Goal: Transaction & Acquisition: Purchase product/service

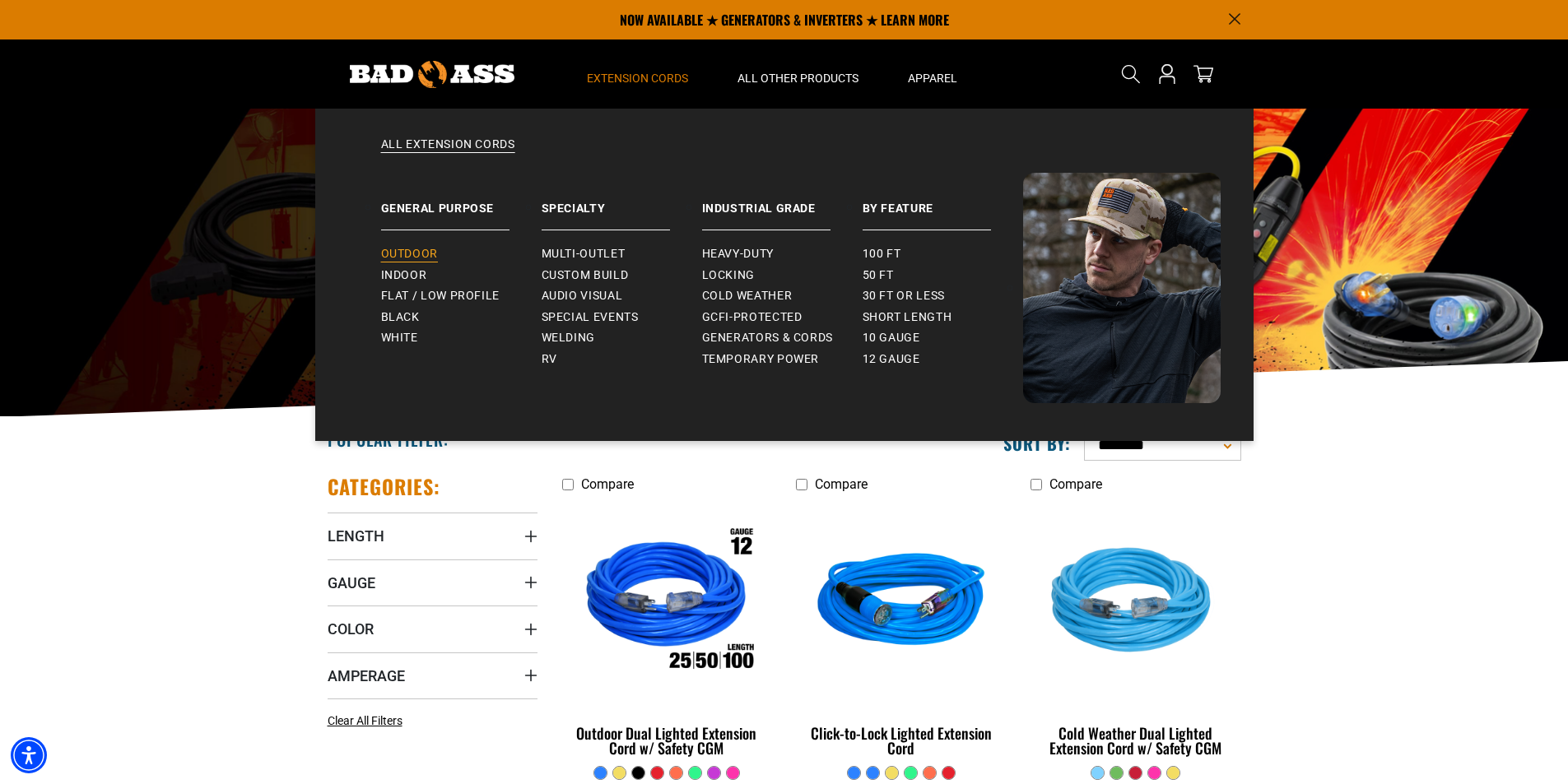
click at [418, 244] on link "Outdoor" at bounding box center [461, 254] width 160 height 21
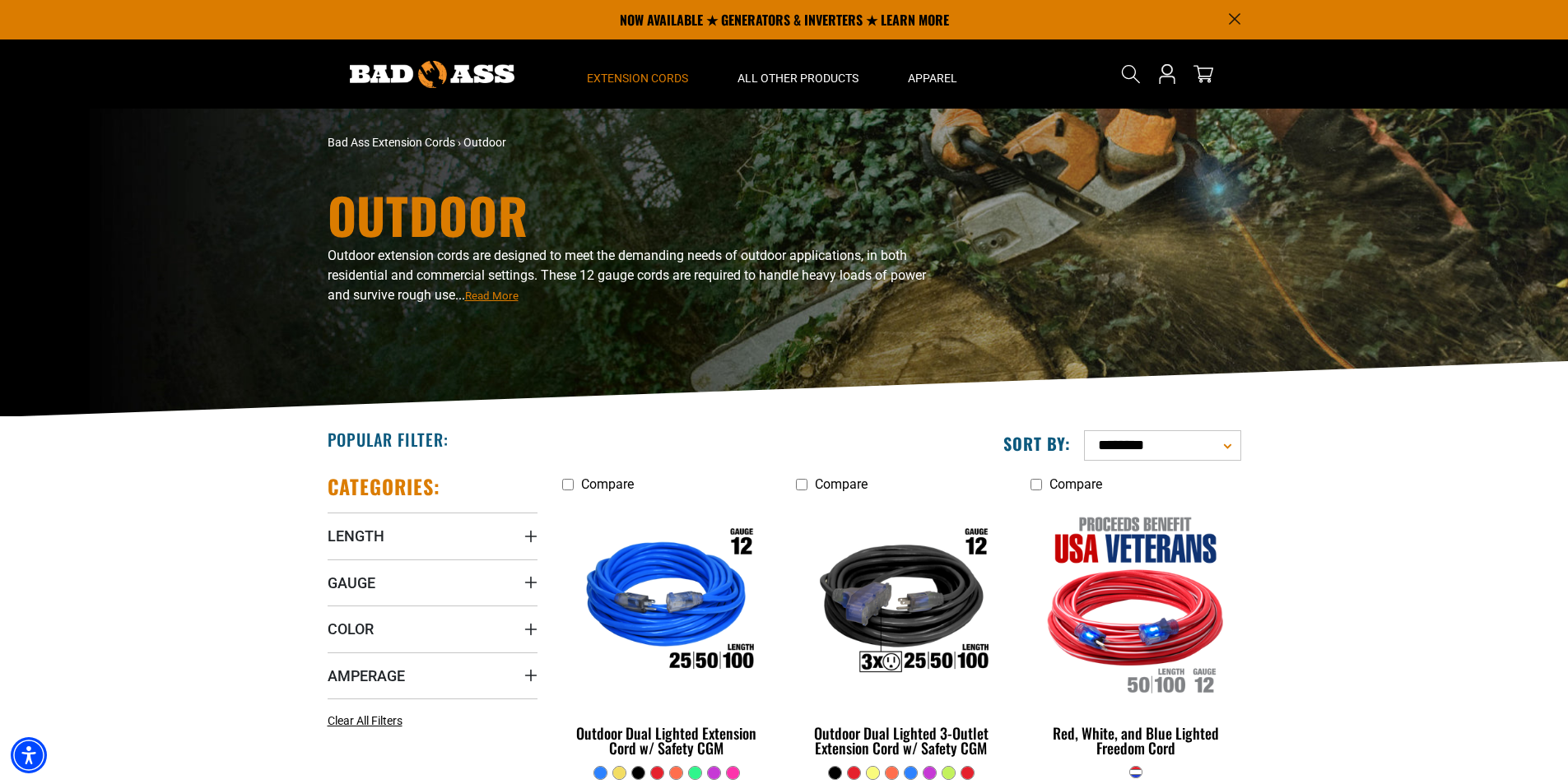
click at [416, 65] on img at bounding box center [432, 74] width 165 height 27
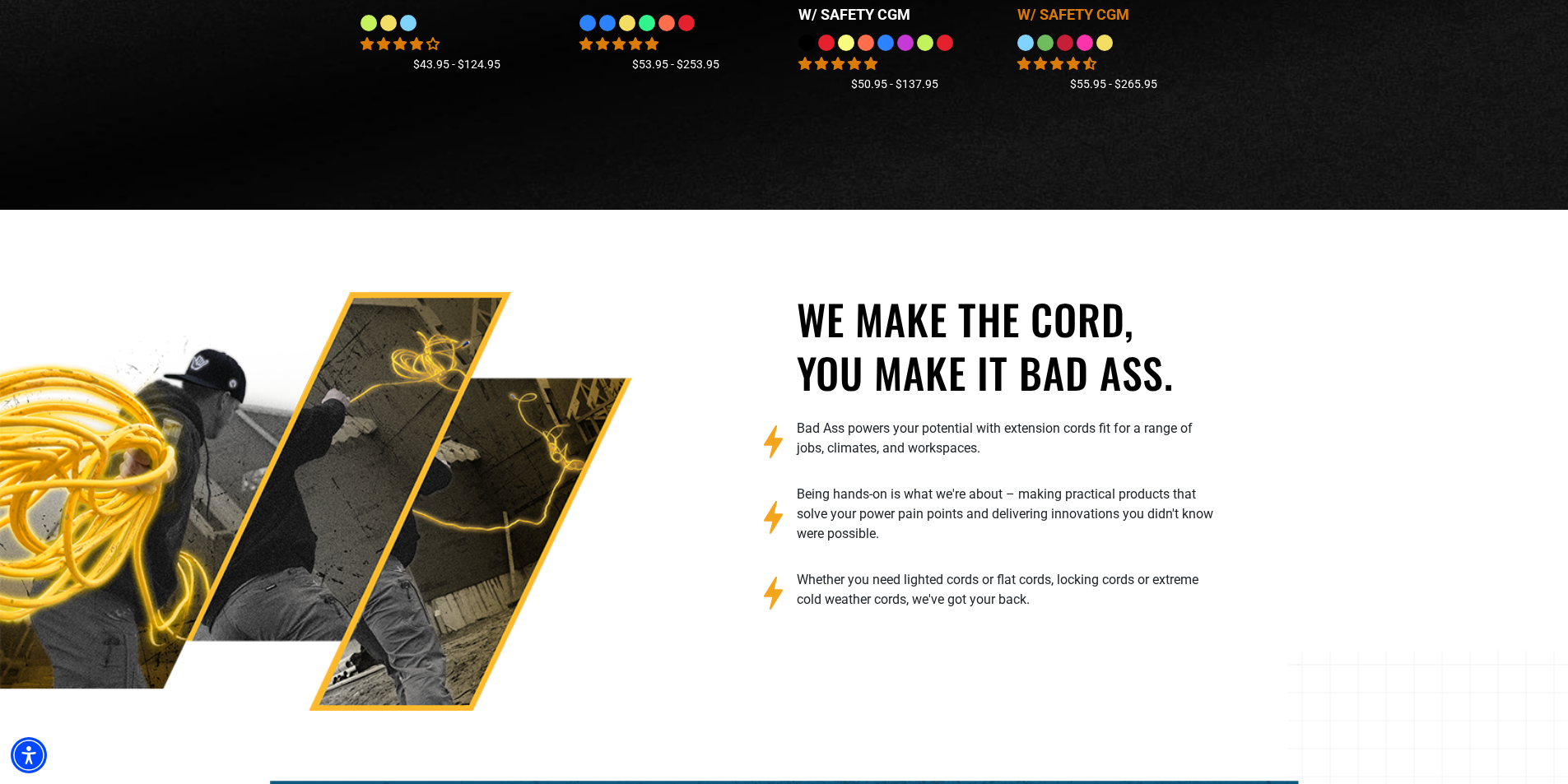
scroll to position [1576, 0]
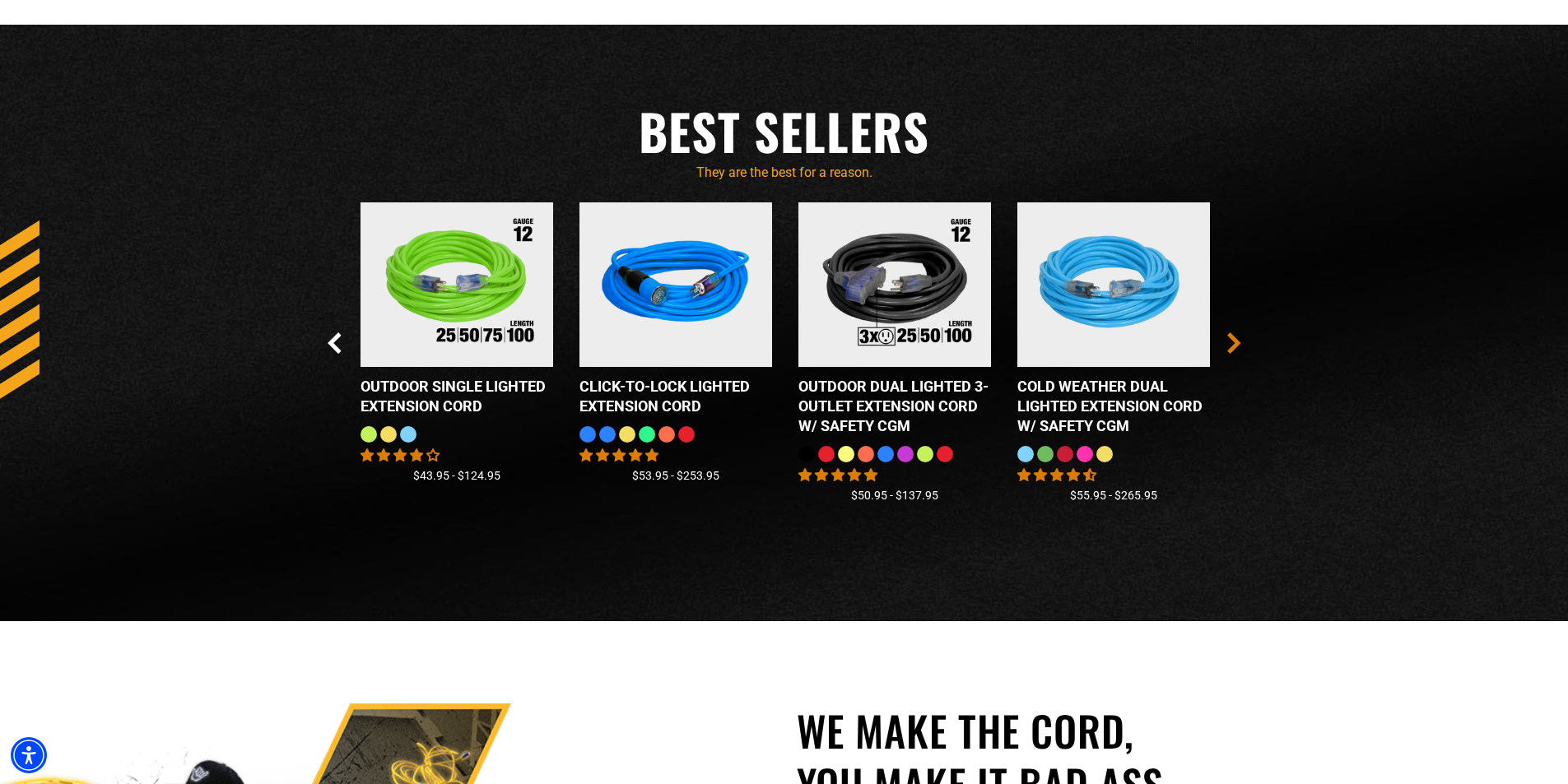
click at [1236, 344] on icon "Next Slide" at bounding box center [1233, 343] width 9 height 18
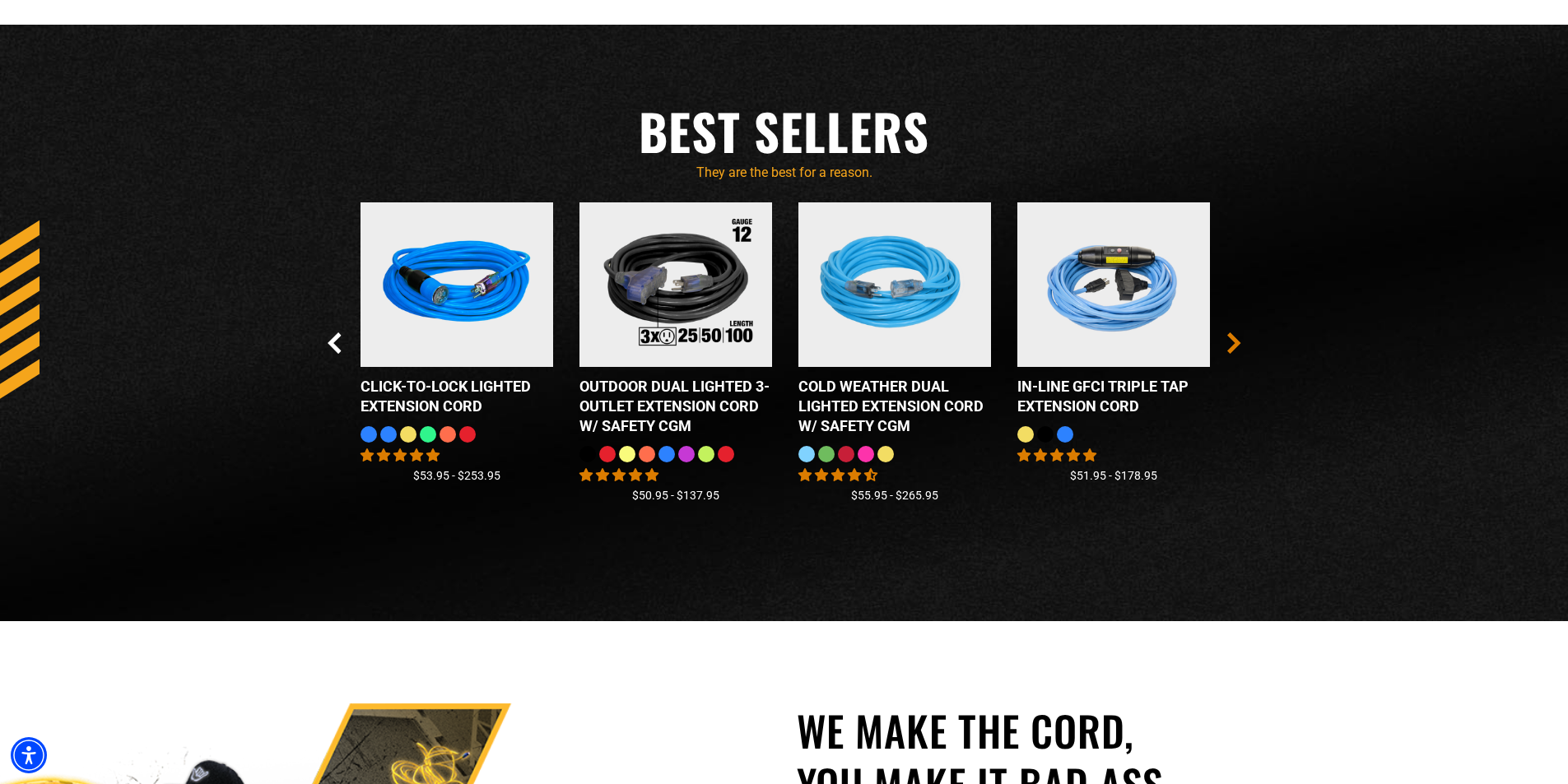
click at [1236, 344] on icon "Next Slide" at bounding box center [1233, 343] width 9 height 18
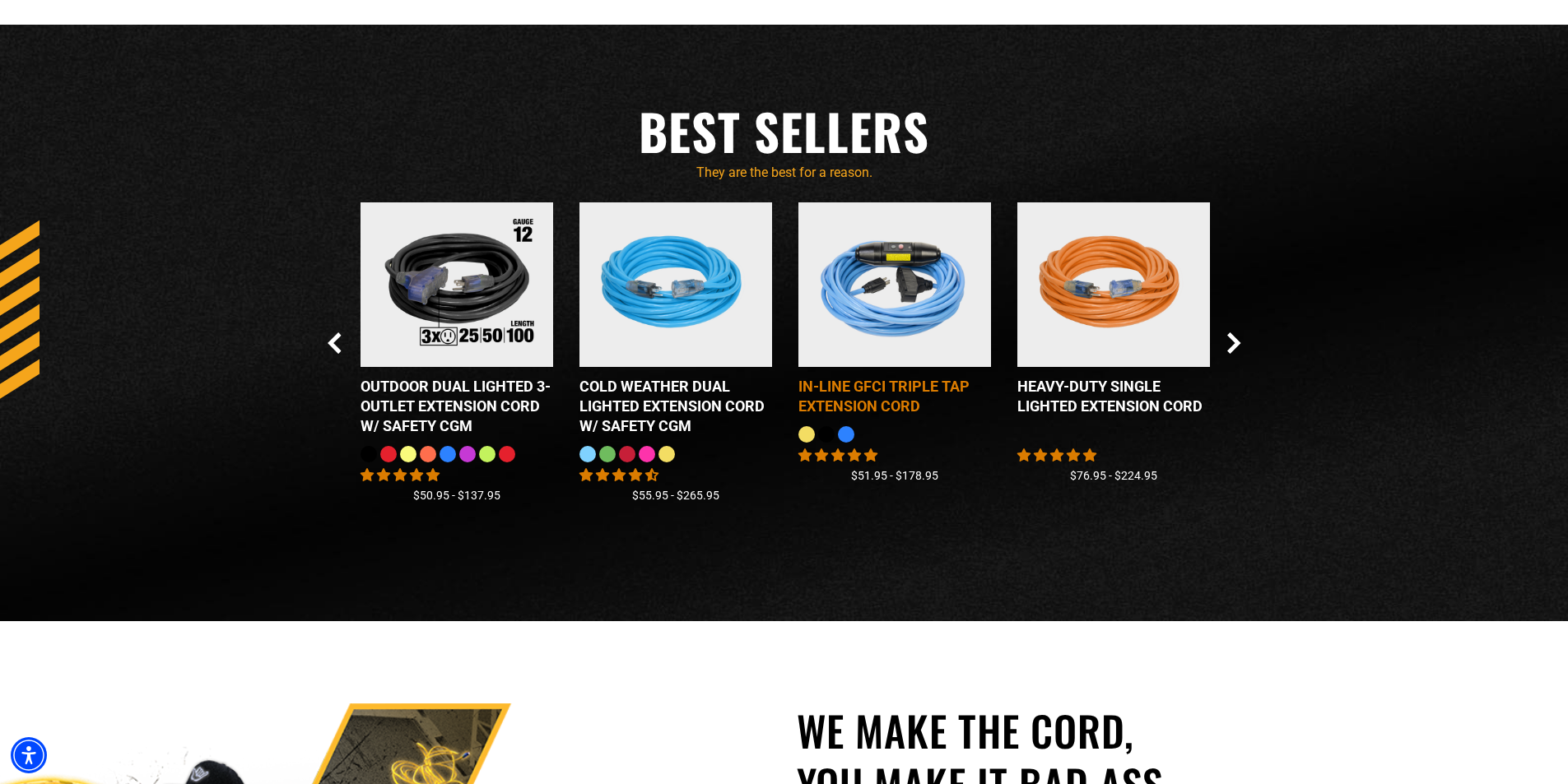
click at [887, 408] on div "In-Line GFCI Triple Tap Extension Cord" at bounding box center [895, 396] width 193 height 40
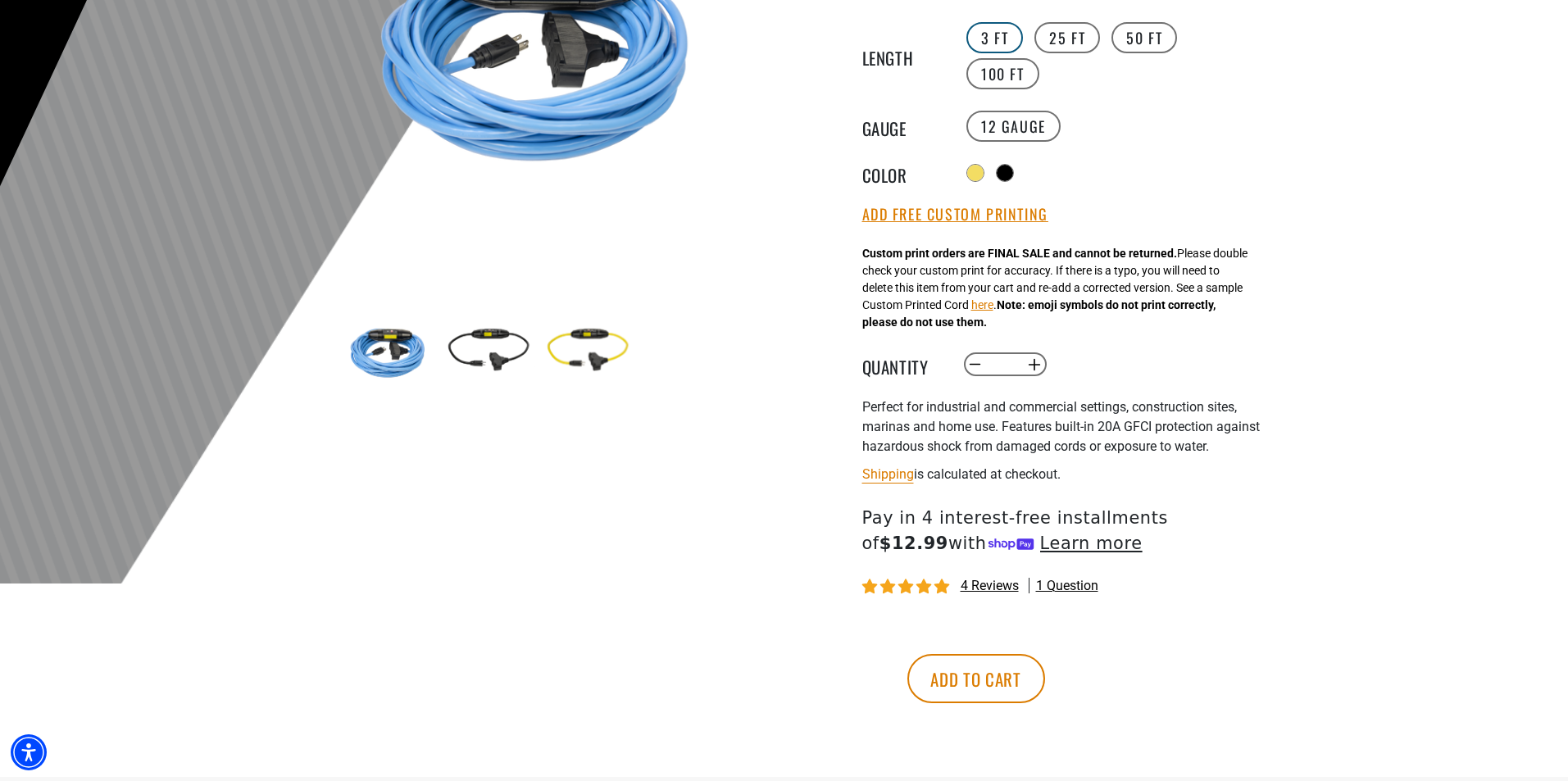
click at [984, 38] on label "3 FT" at bounding box center [994, 37] width 56 height 31
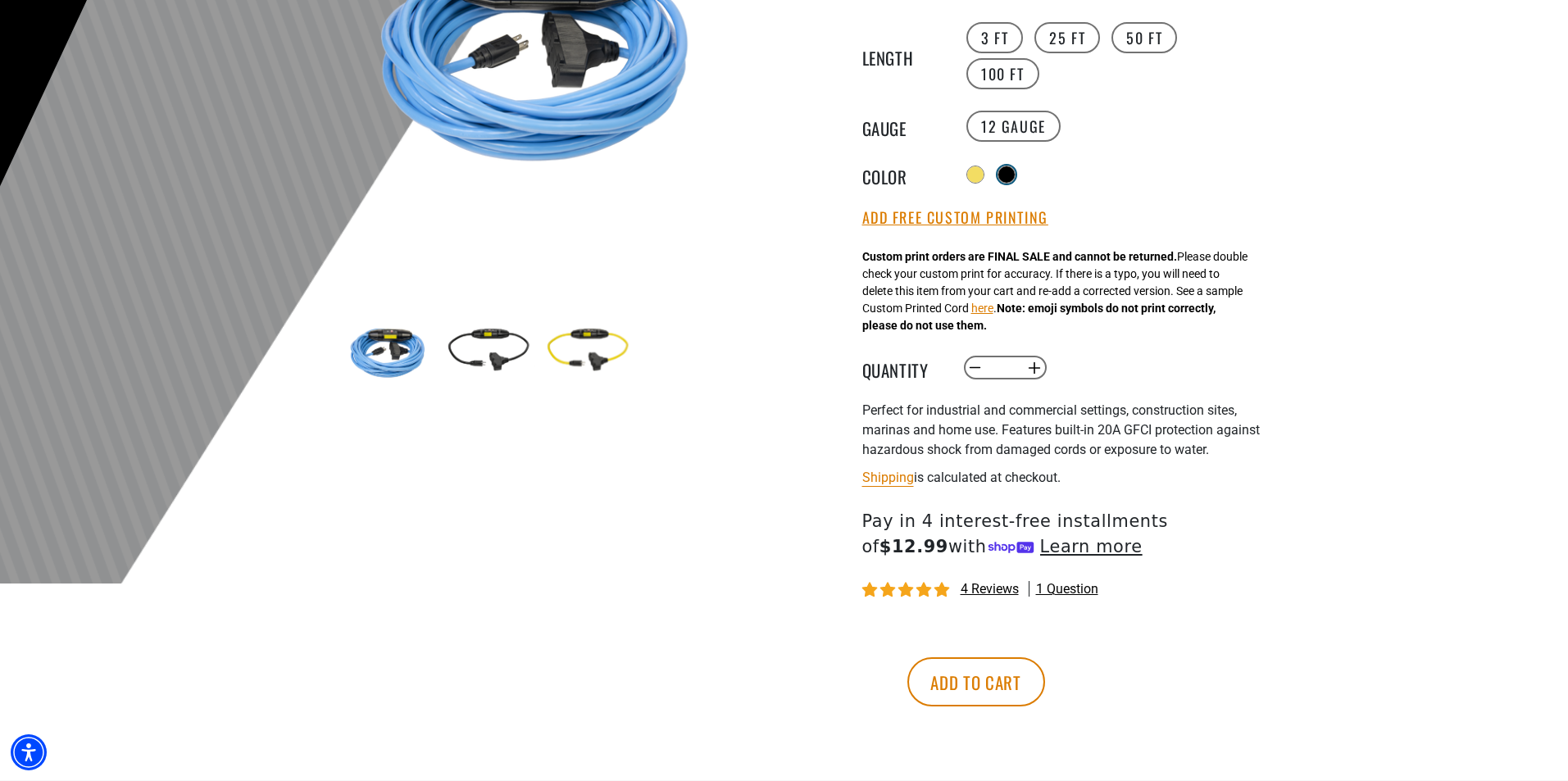
click at [1011, 167] on div at bounding box center [1006, 175] width 17 height 17
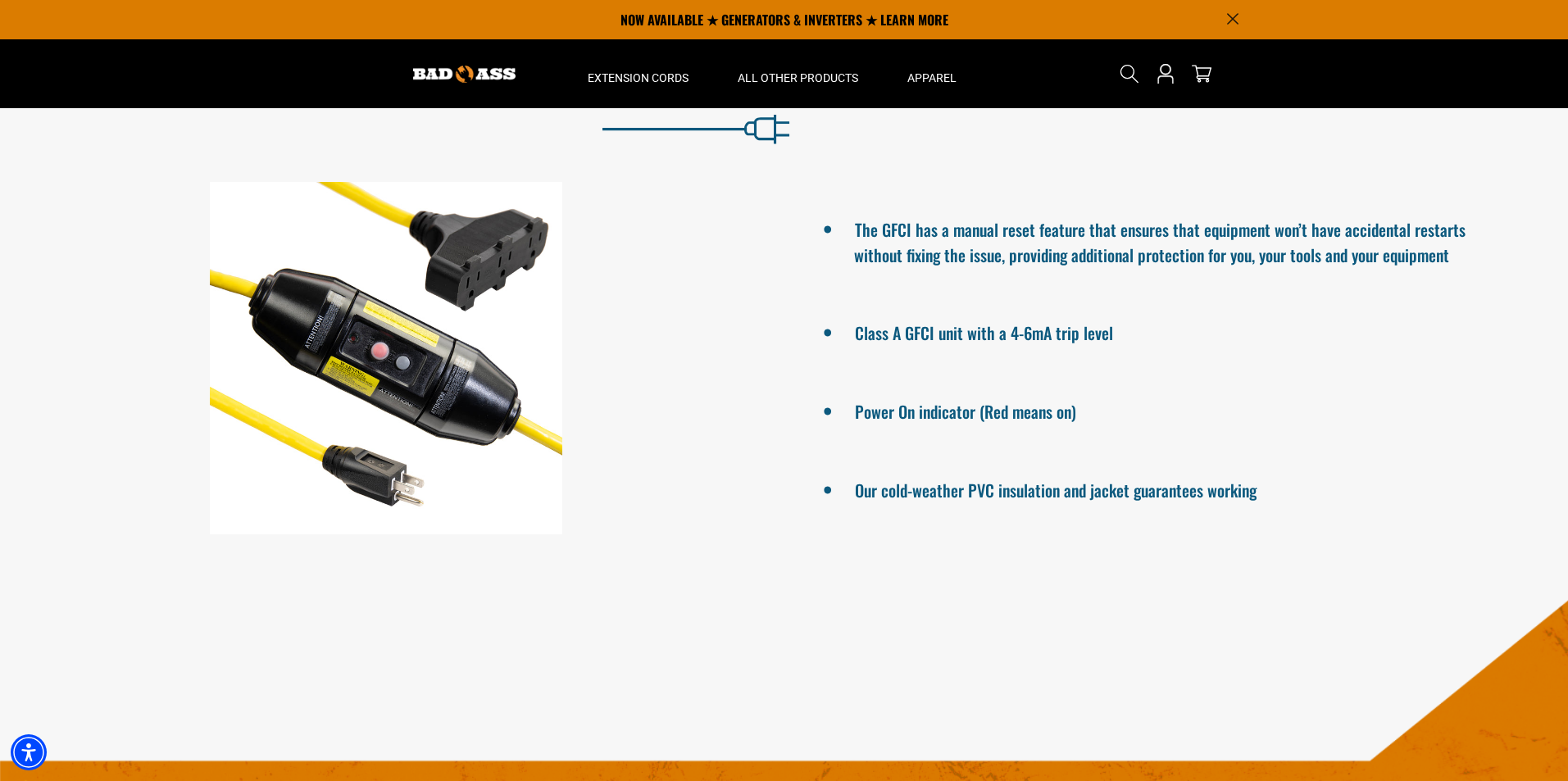
scroll to position [1065, 0]
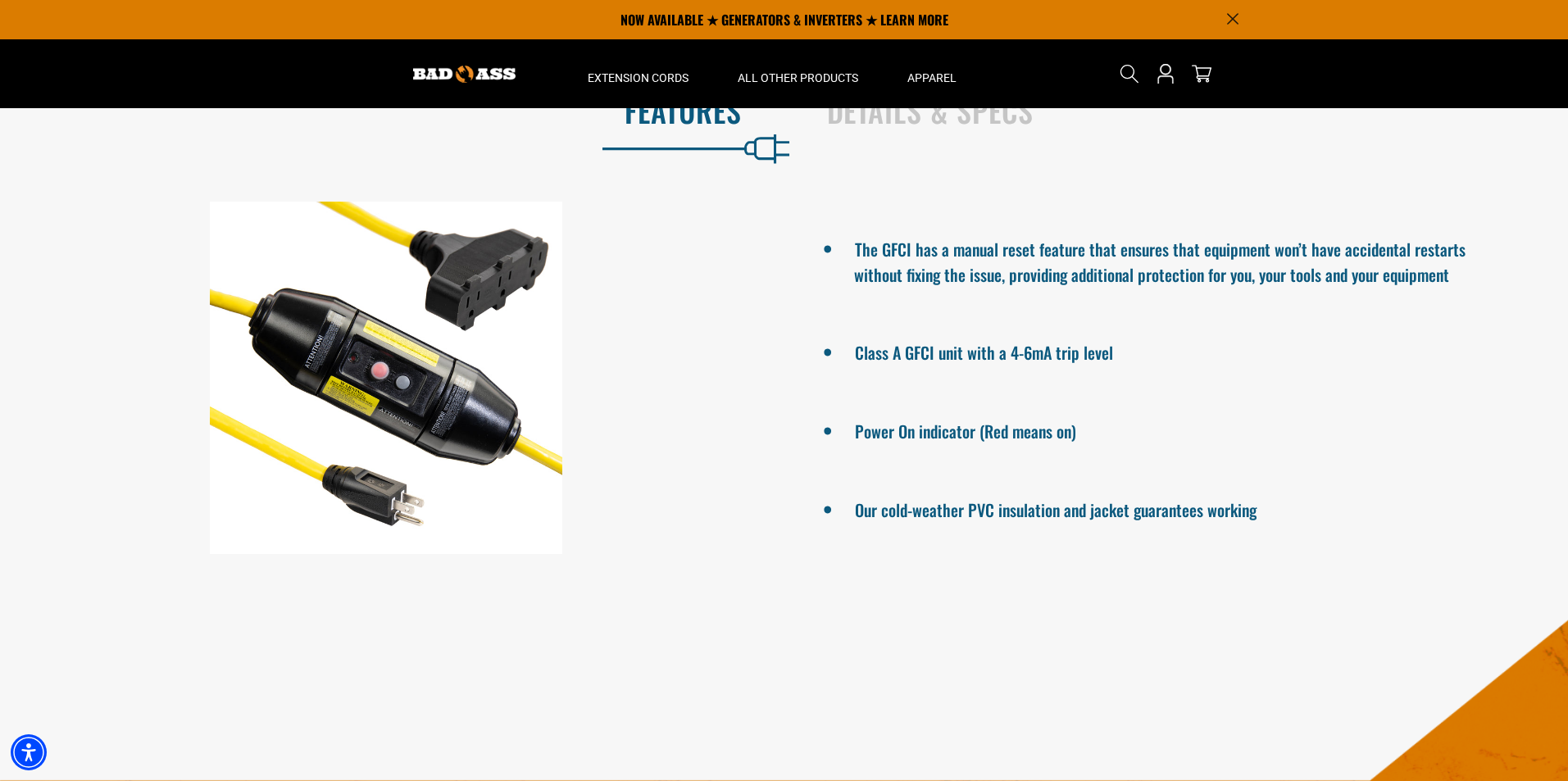
click at [361, 393] on div at bounding box center [386, 378] width 772 height 353
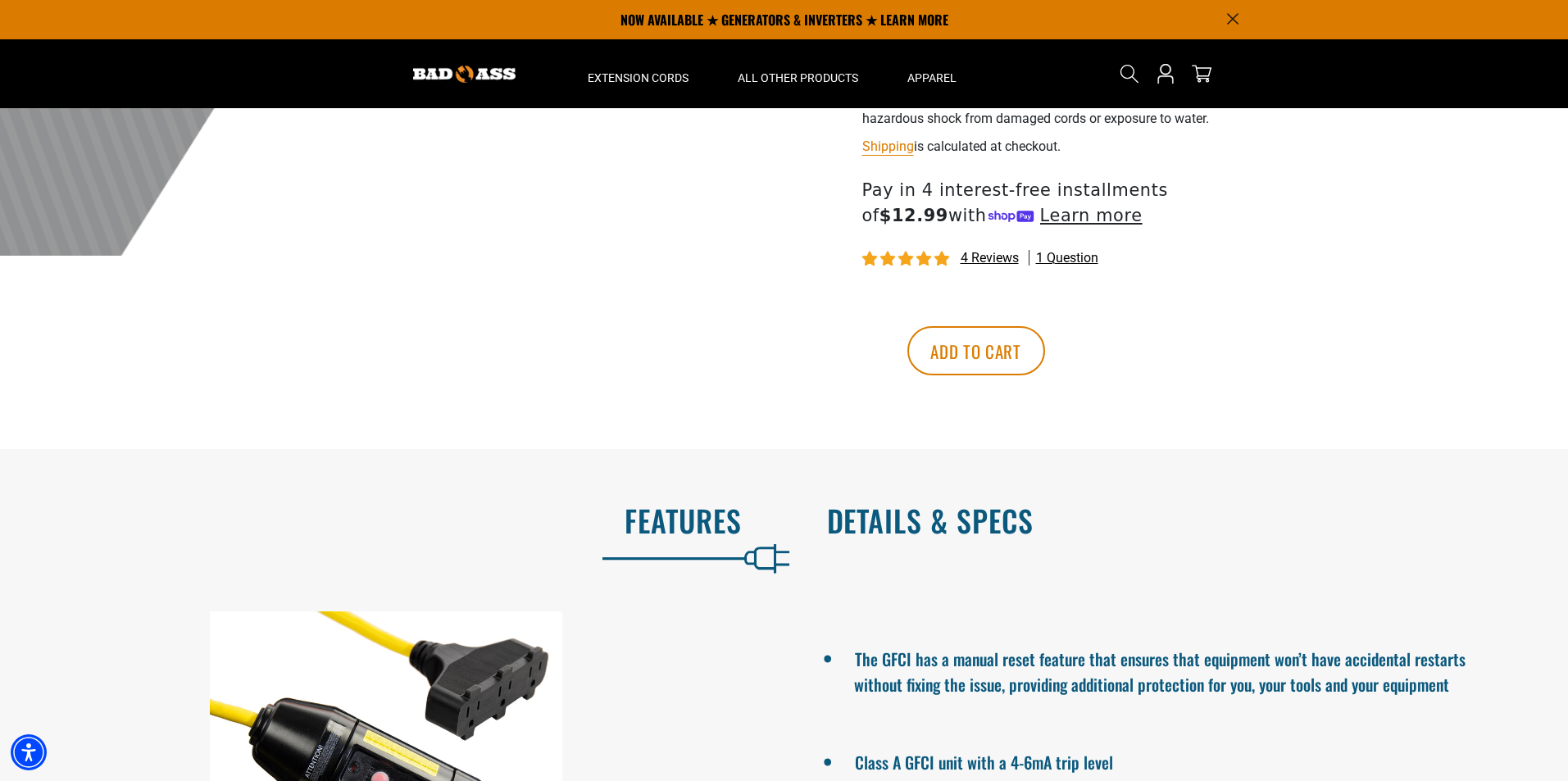
click at [877, 526] on h2 "Details & Specs" at bounding box center [1180, 519] width 707 height 34
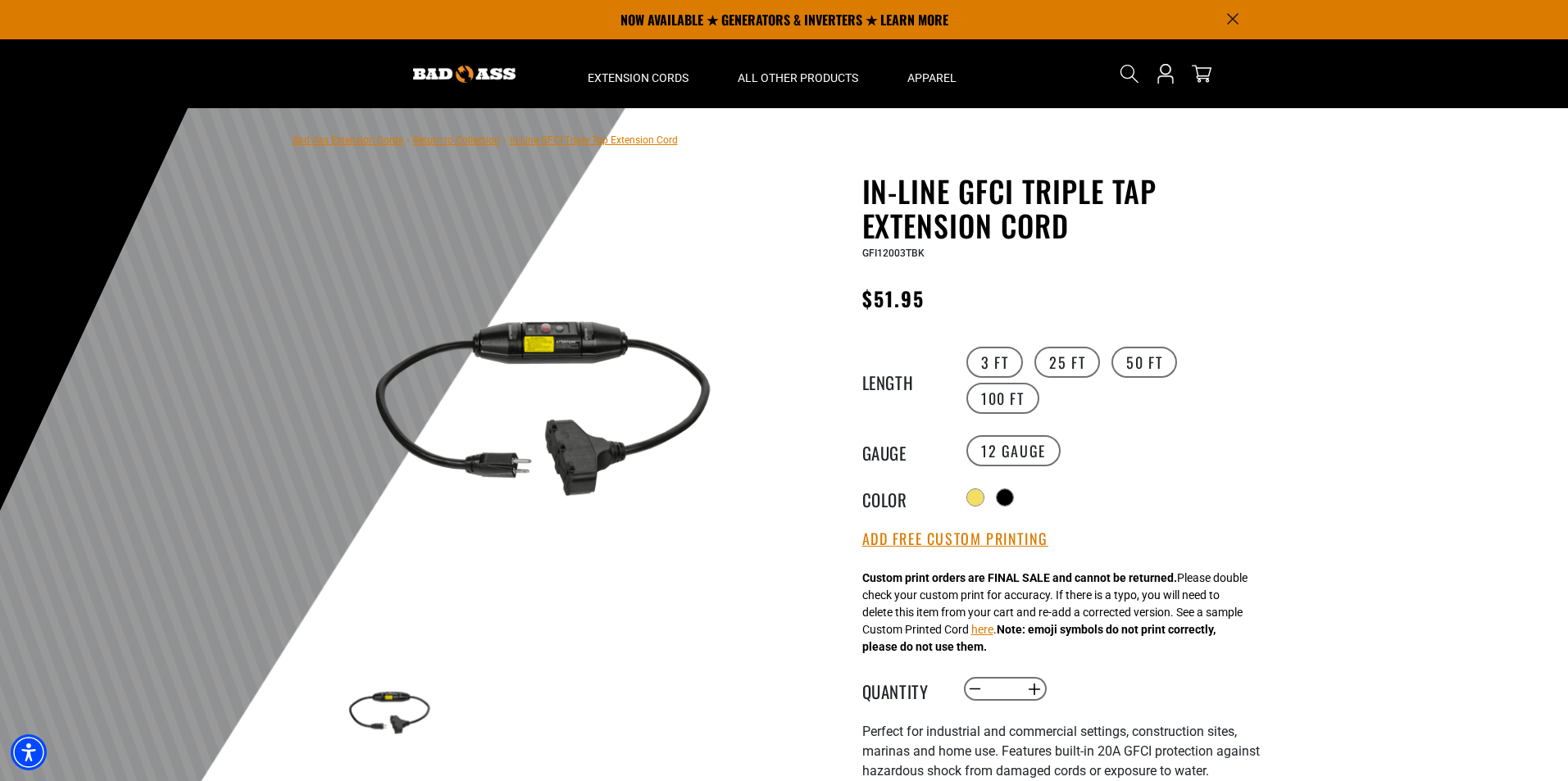
scroll to position [0, 0]
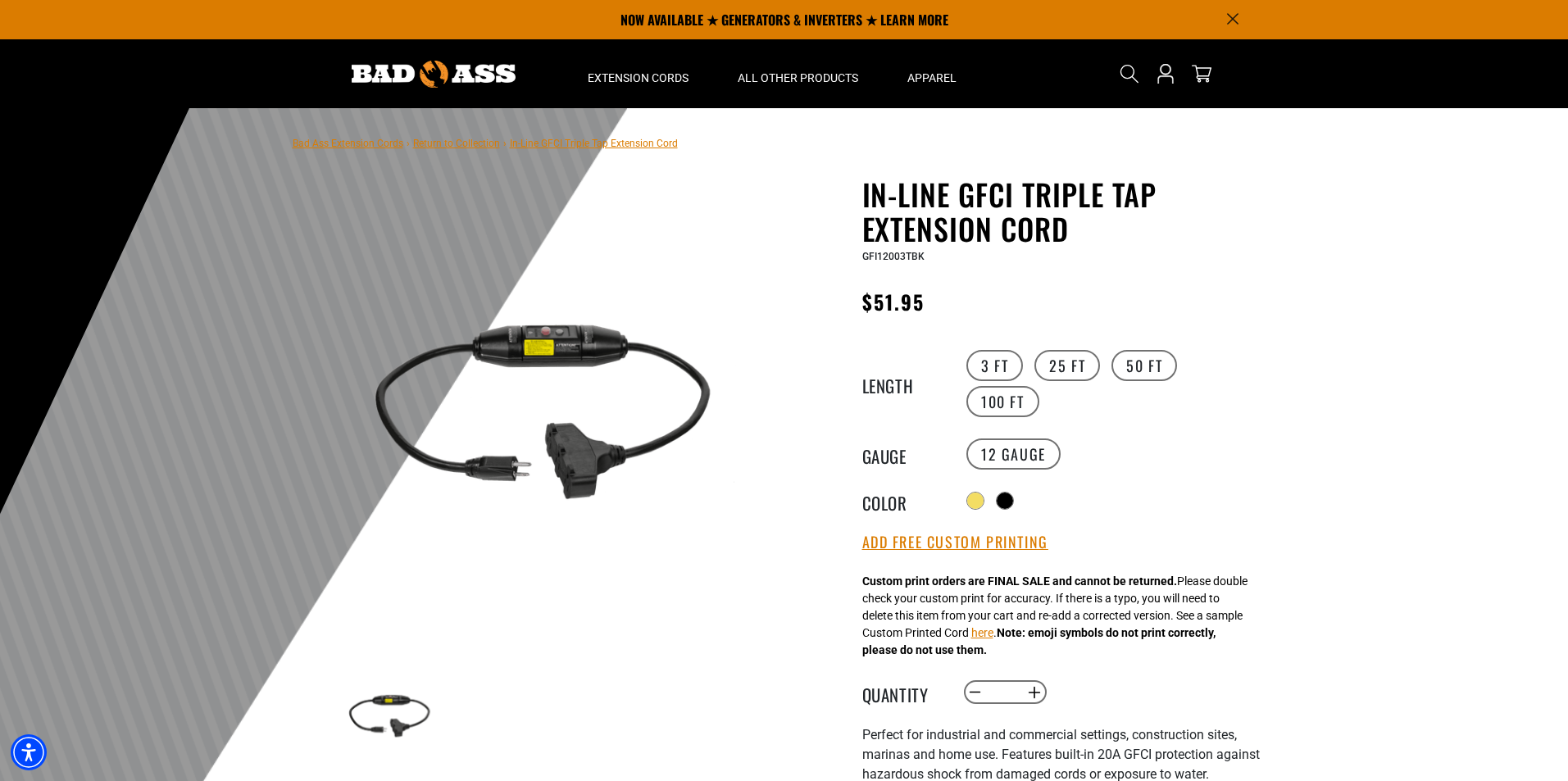
drag, startPoint x: 919, startPoint y: 302, endPoint x: 745, endPoint y: 308, distance: 174.1
click at [745, 308] on div "1 of 3 Previous Next Previous Next" at bounding box center [784, 641] width 984 height 928
click at [743, 326] on main-product-gallery at bounding box center [538, 533] width 467 height 634
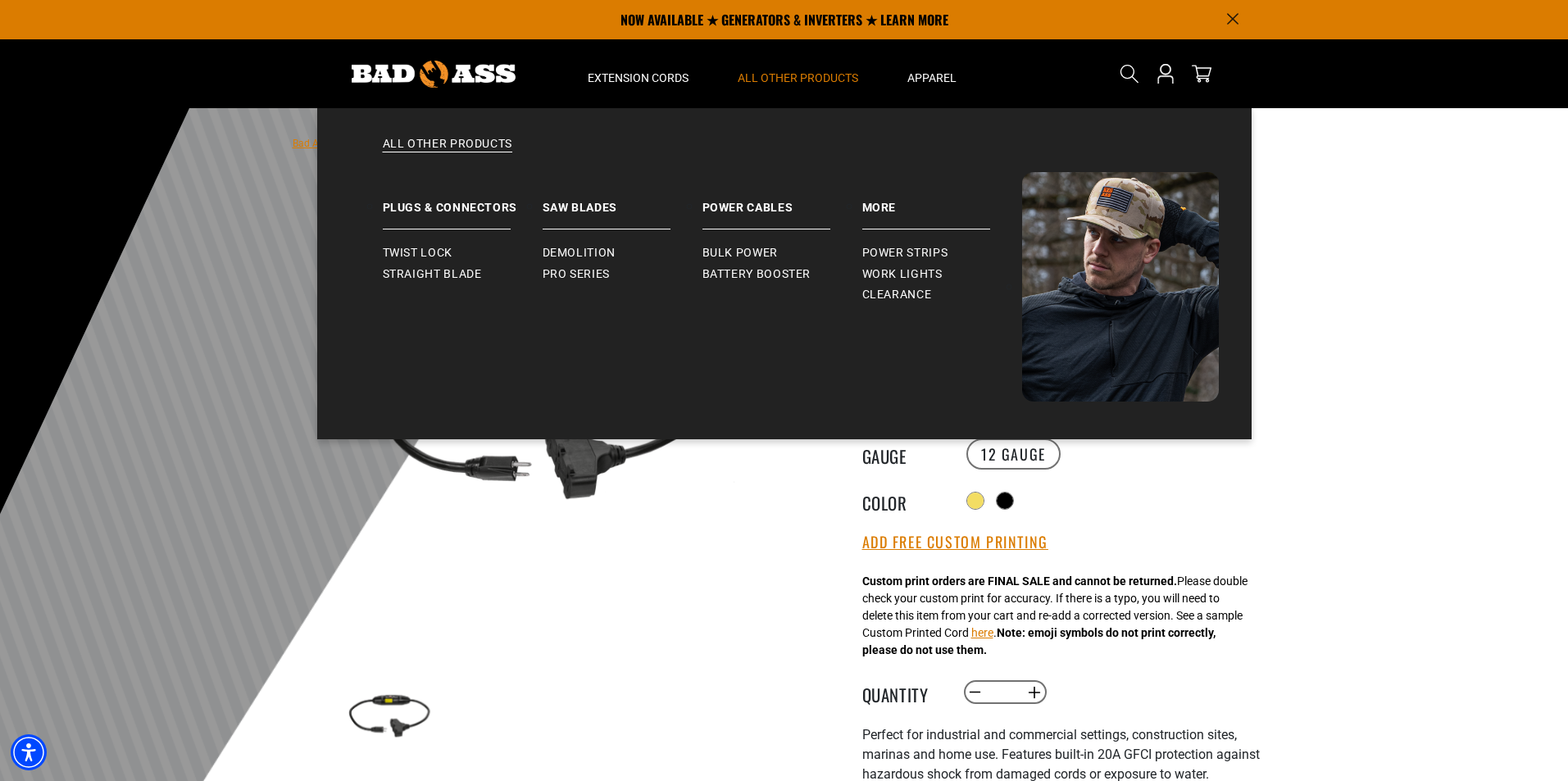
click at [775, 78] on span "All Other Products" at bounding box center [798, 77] width 120 height 15
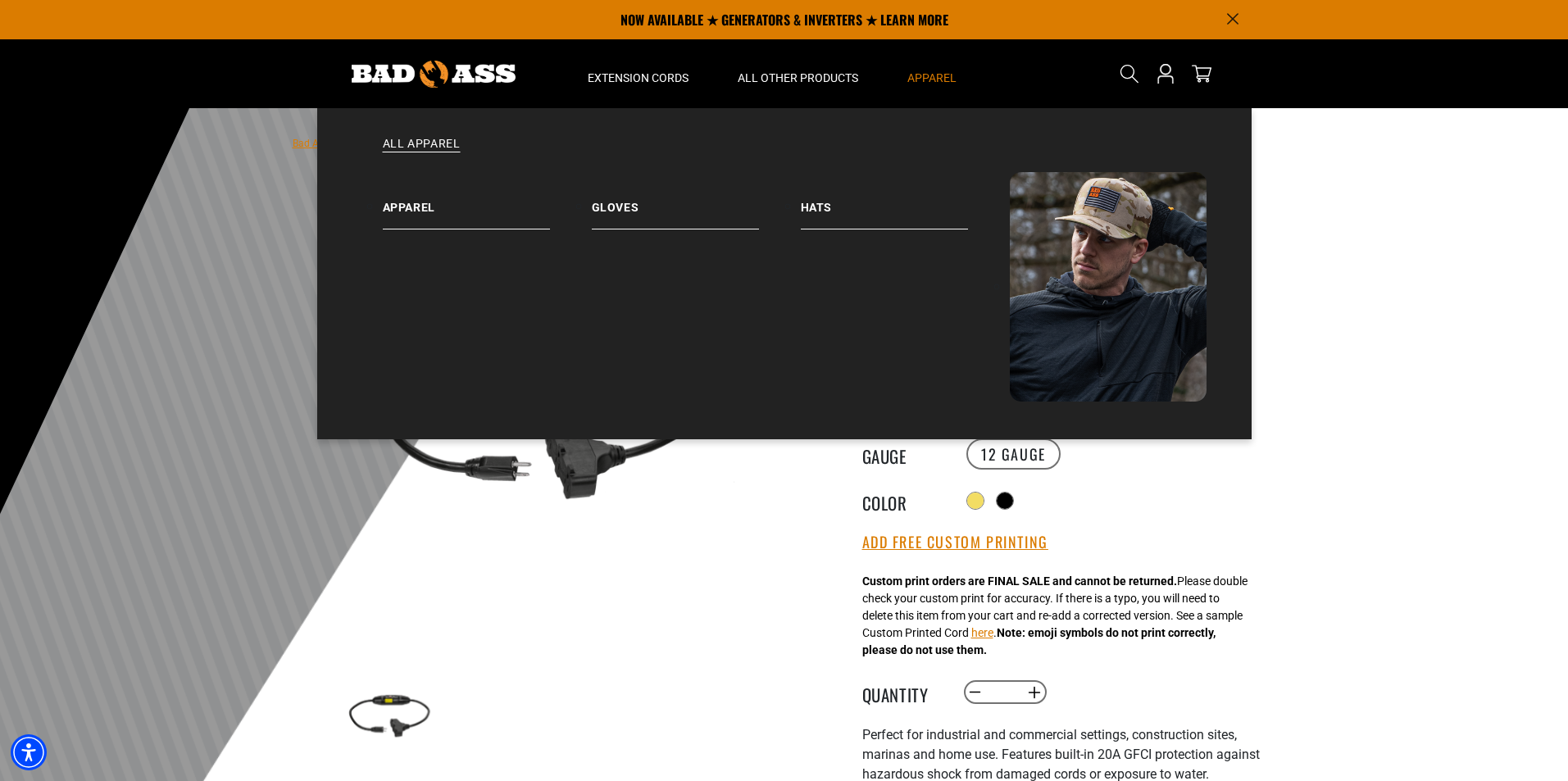
click at [919, 75] on span "Apparel" at bounding box center [932, 77] width 49 height 15
click at [396, 205] on link "Apparel" at bounding box center [487, 200] width 209 height 57
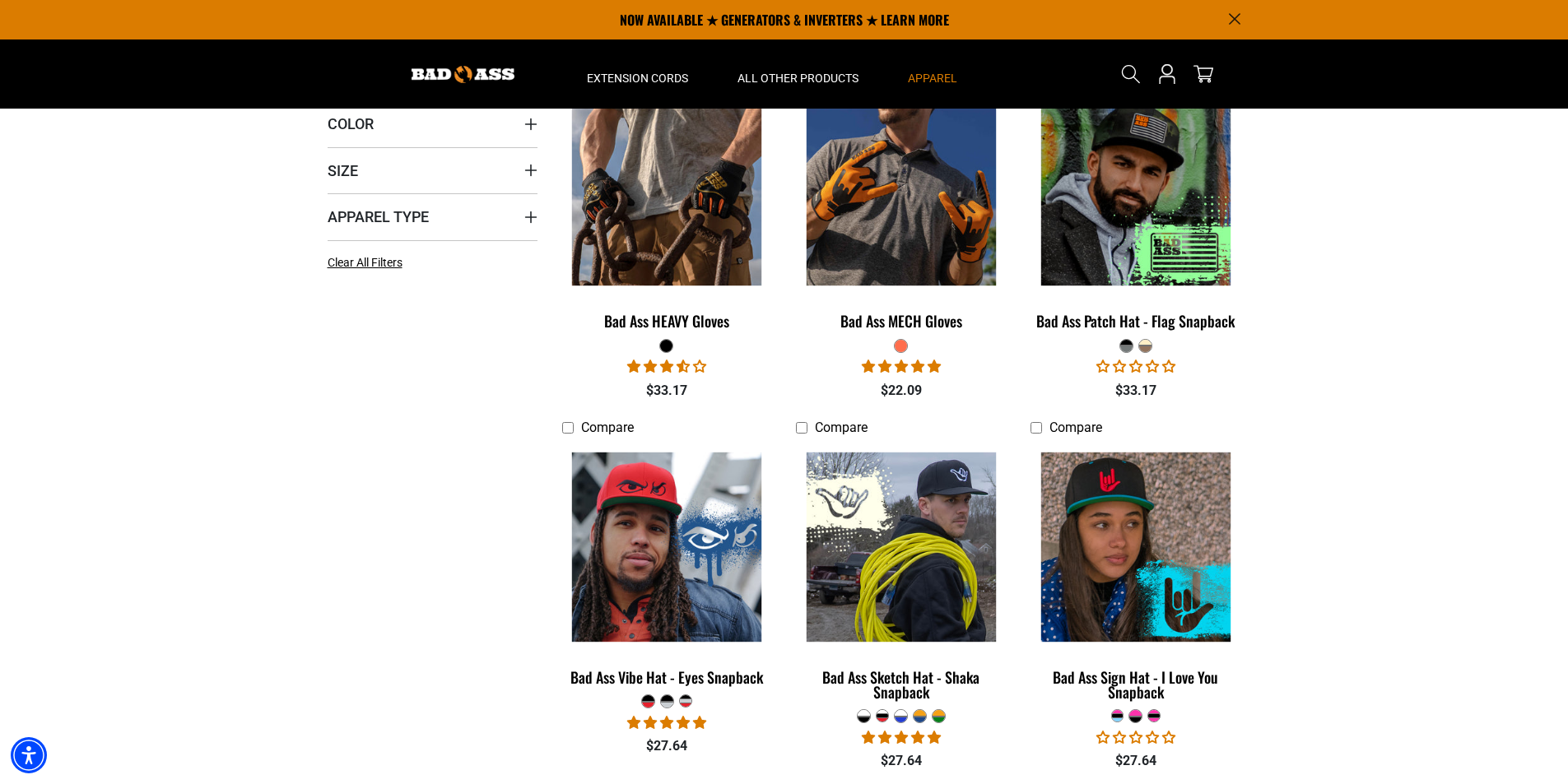
scroll to position [165, 0]
